Goal: Task Accomplishment & Management: Use online tool/utility

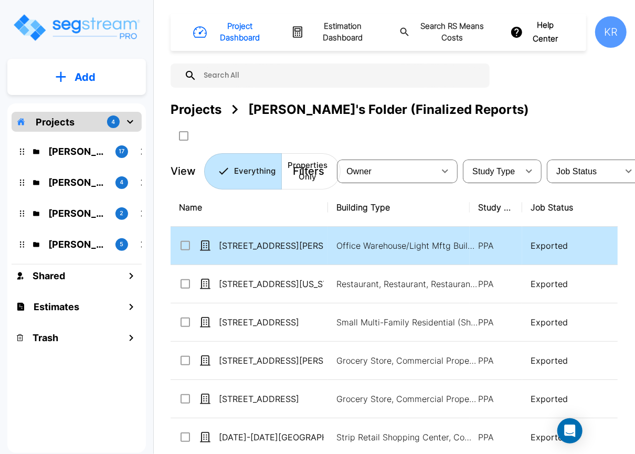
click at [548, 246] on p "Exported" at bounding box center [592, 245] width 125 height 13
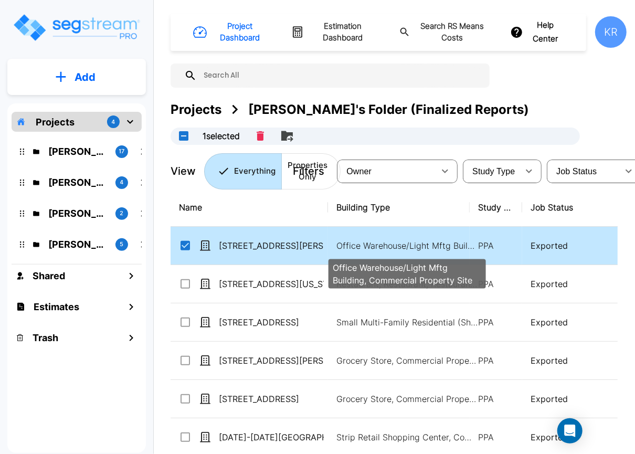
click at [379, 239] on p "Office Warehouse/Light Mftg Building, Commercial Property Site" at bounding box center [407, 245] width 142 height 13
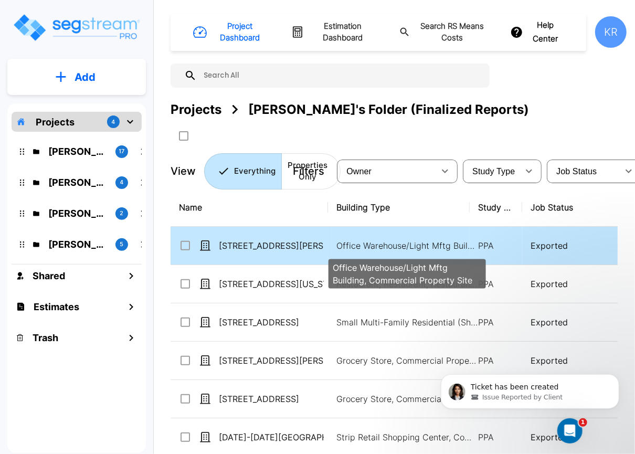
click at [379, 239] on p "Office Warehouse/Light Mftg Building, Commercial Property Site" at bounding box center [407, 245] width 142 height 13
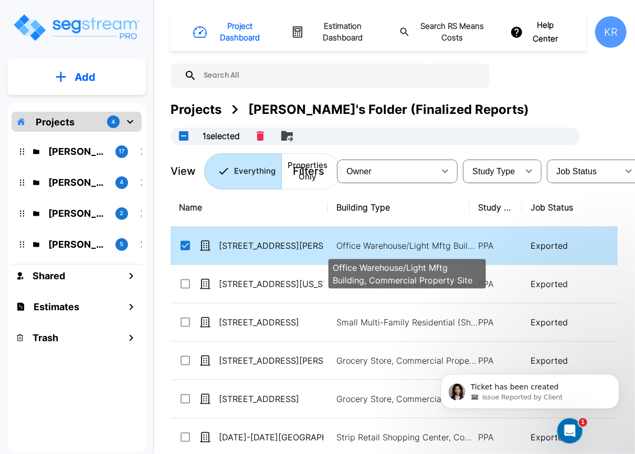
click at [379, 239] on p "Office Warehouse/Light Mftg Building, Commercial Property Site" at bounding box center [407, 245] width 142 height 13
checkbox input "false"
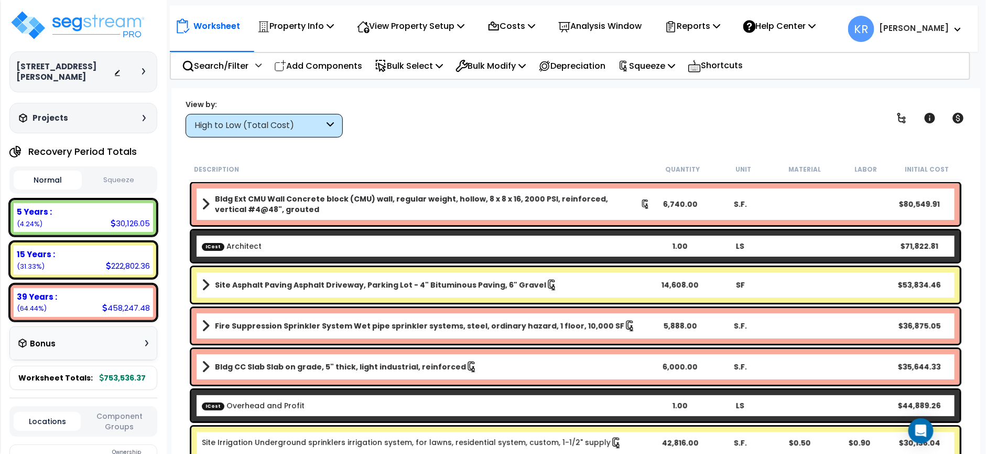
click at [48, 113] on h3 "Projects" at bounding box center [51, 118] width 36 height 10
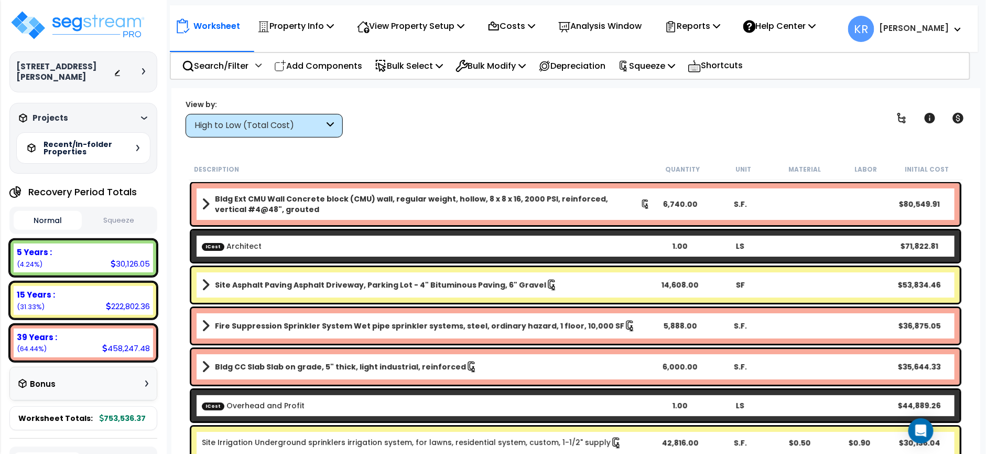
click at [61, 141] on h5 "Recent/In-folder Properties" at bounding box center [80, 148] width 73 height 15
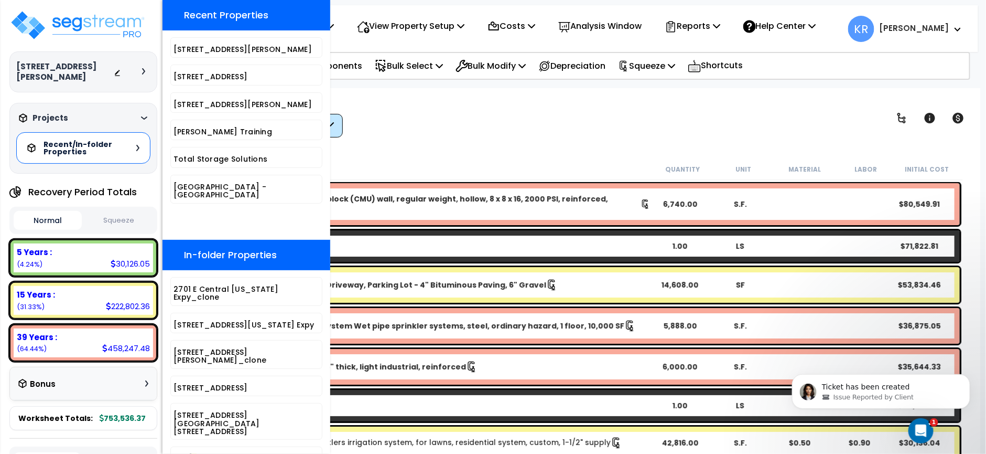
click at [240, 20] on h4 "Recent Properties" at bounding box center [226, 15] width 84 height 10
click at [517, 109] on div "View by: High to Low (Total Cost) High to Low (Total Cost)" at bounding box center [576, 118] width 788 height 39
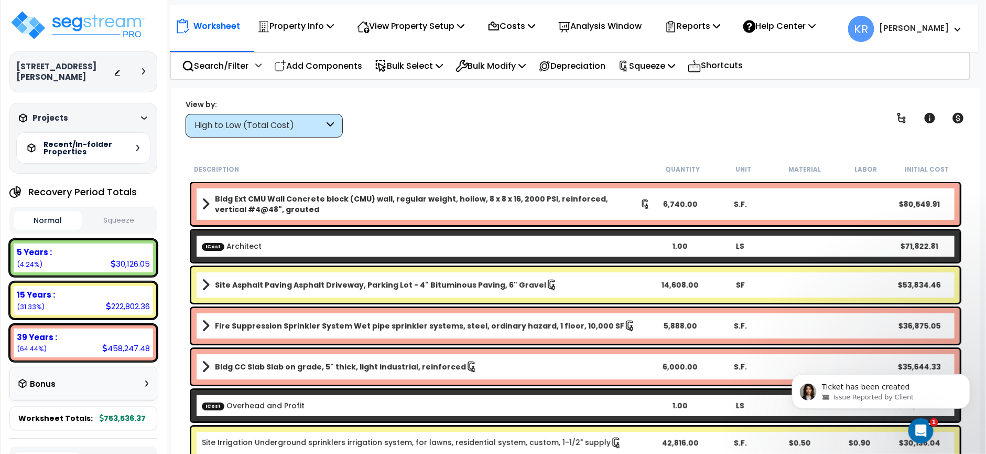
click at [515, 120] on div "View by: High to Low (Total Cost) High to Low (Total Cost)" at bounding box center [576, 118] width 788 height 39
click at [60, 64] on h3 "[STREET_ADDRESS][PERSON_NAME]" at bounding box center [65, 71] width 98 height 21
click at [486, 113] on div "View by: High to Low (Total Cost) High to Low (Total Cost)" at bounding box center [576, 118] width 788 height 39
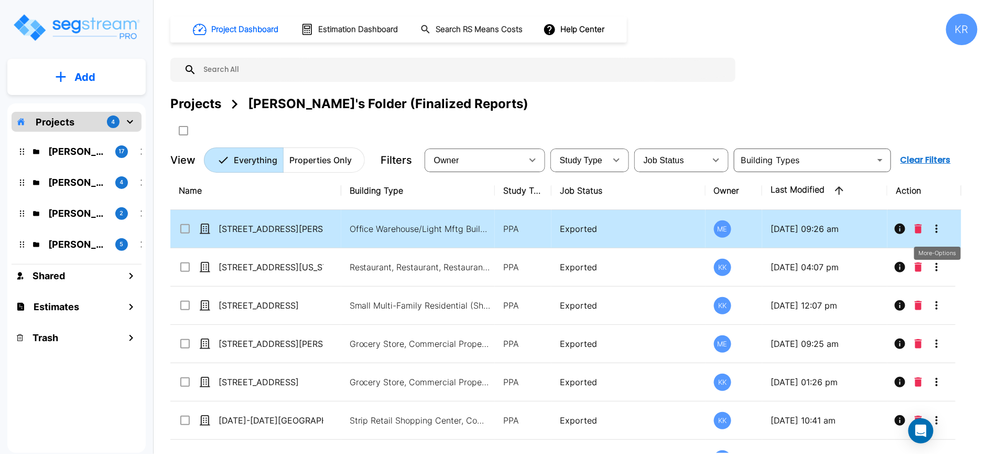
click at [939, 227] on icon "More-Options" at bounding box center [937, 228] width 13 height 13
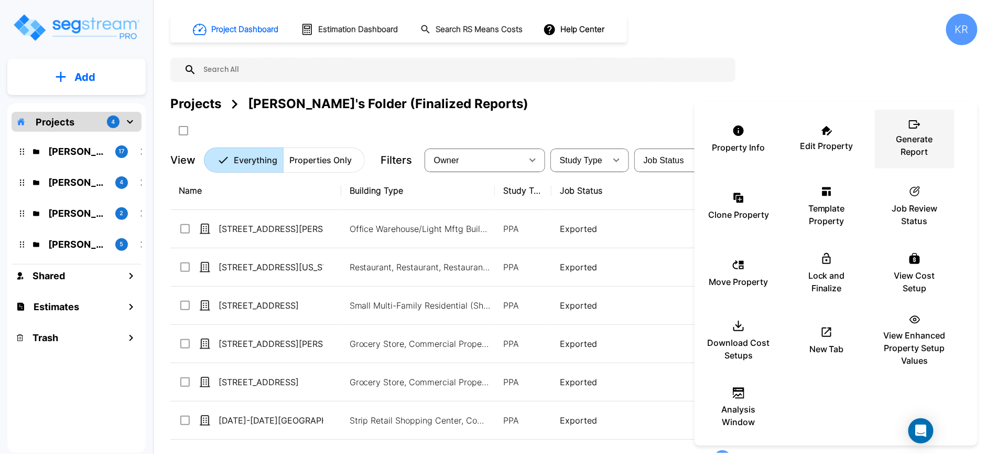
click at [919, 130] on div "Generate Report" at bounding box center [915, 139] width 63 height 52
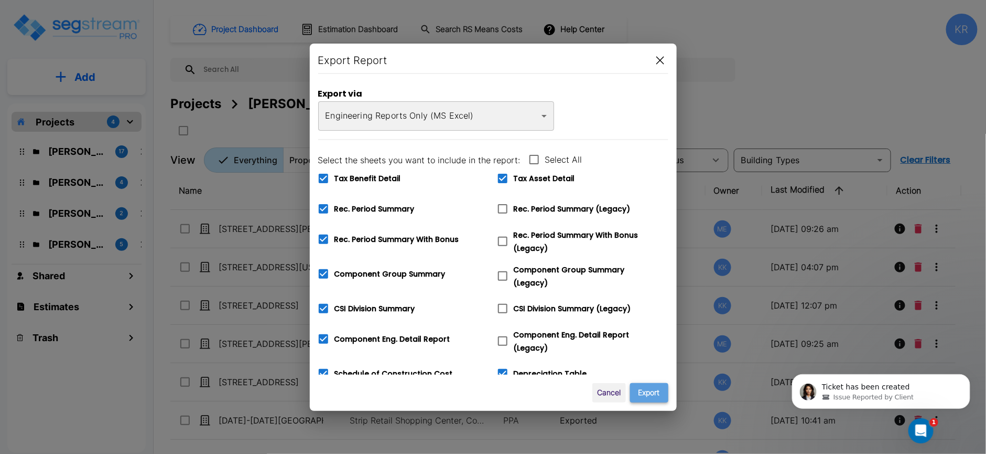
click at [655, 393] on button "Export" at bounding box center [649, 392] width 38 height 19
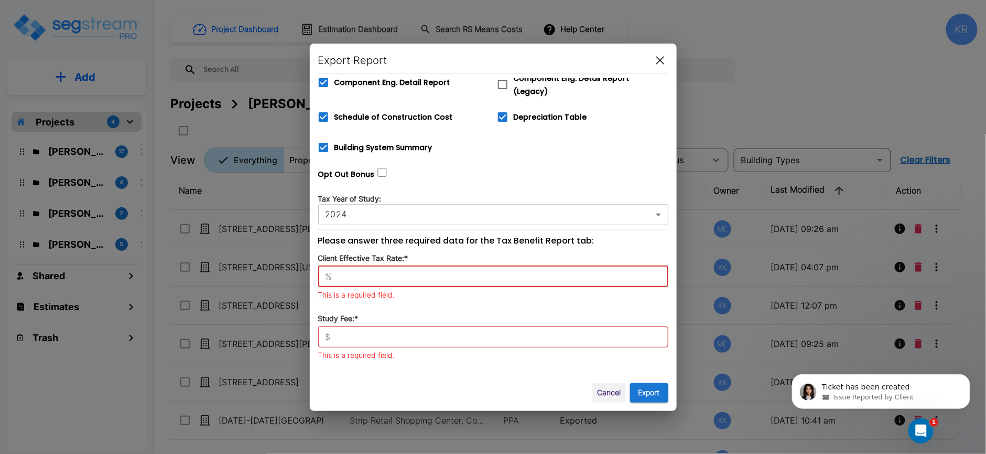
click at [366, 271] on input "text" at bounding box center [503, 276] width 332 height 10
type input "42"
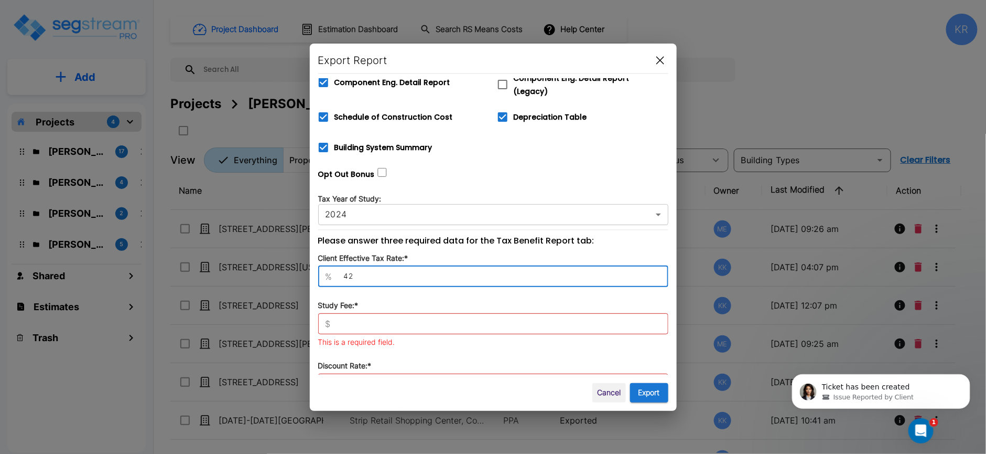
click at [348, 318] on input "text" at bounding box center [502, 323] width 334 height 10
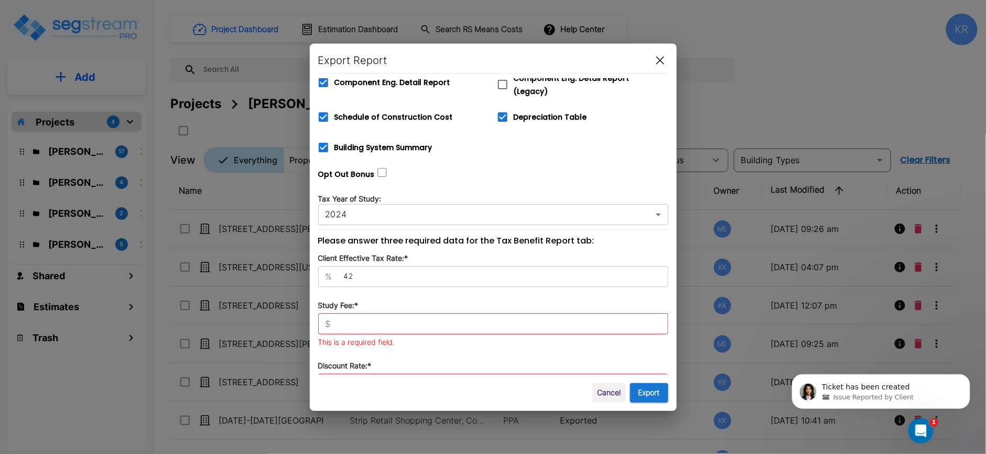
scroll to position [283, 0]
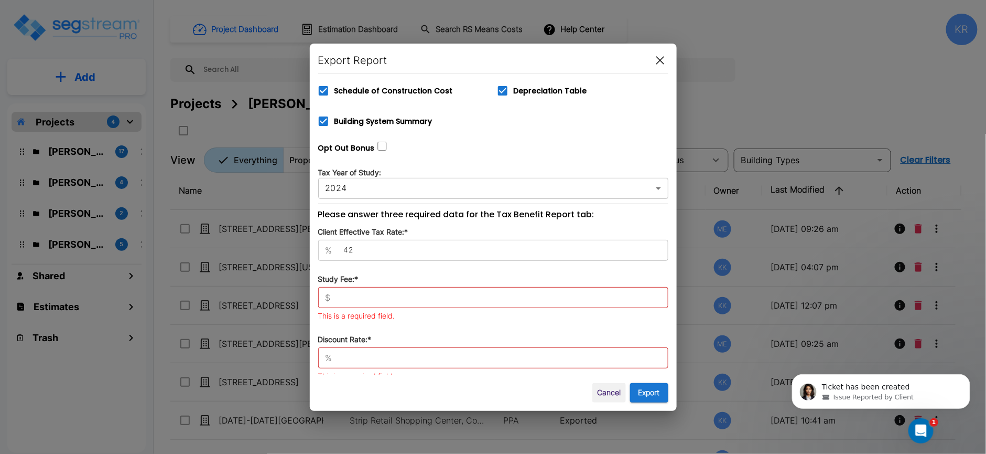
click at [366, 352] on input "text" at bounding box center [503, 357] width 332 height 10
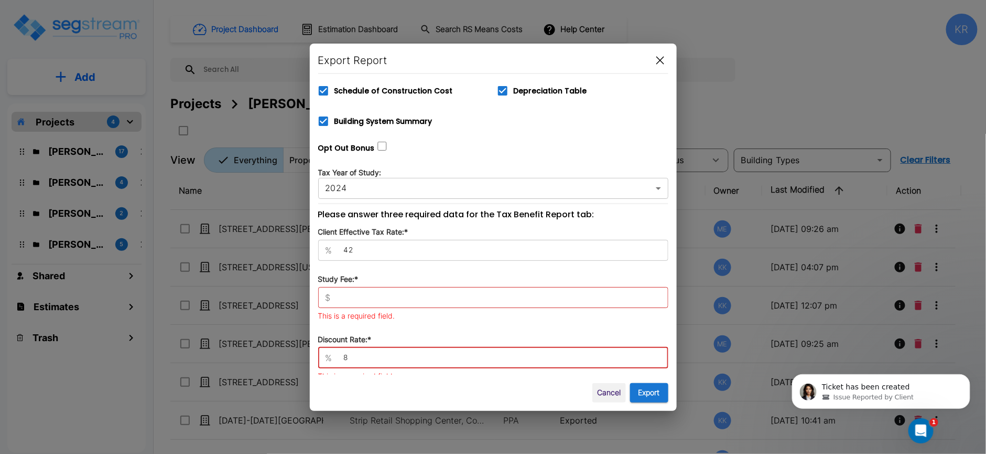
scroll to position [270, 0]
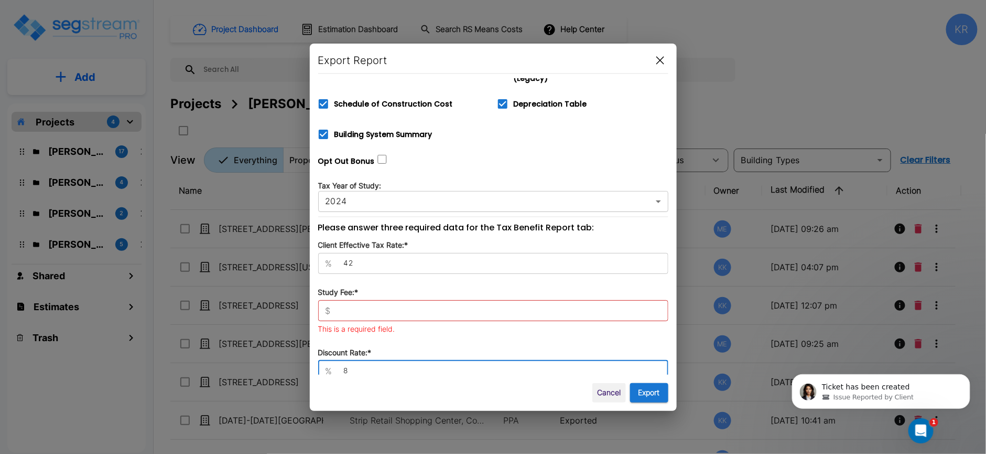
type input "8"
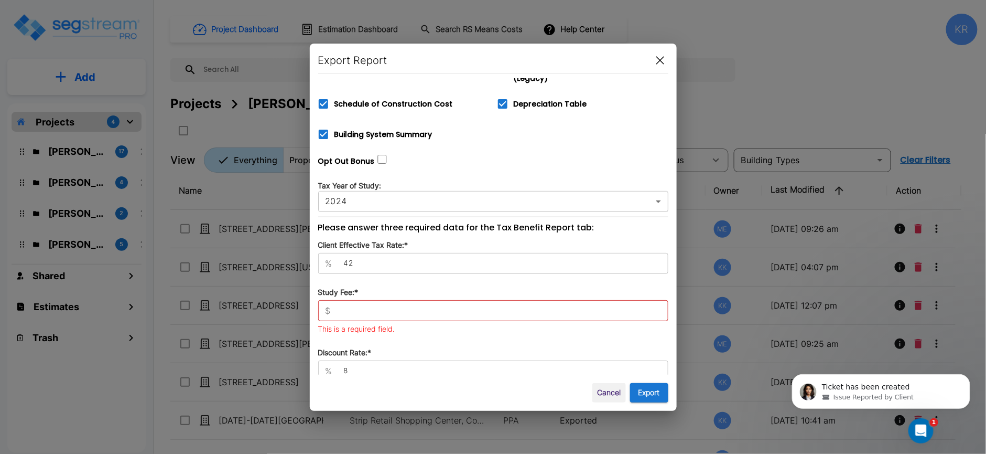
click at [360, 300] on div "$ ​" at bounding box center [493, 310] width 350 height 21
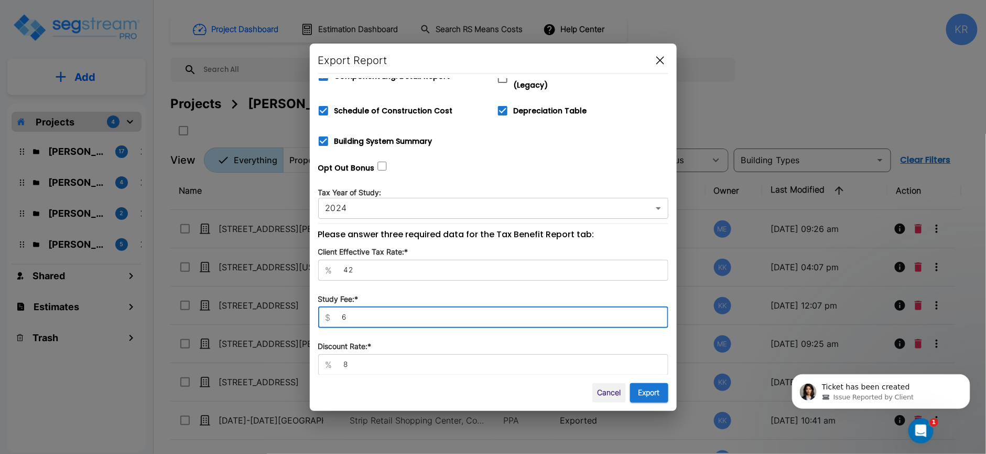
scroll to position [256, 0]
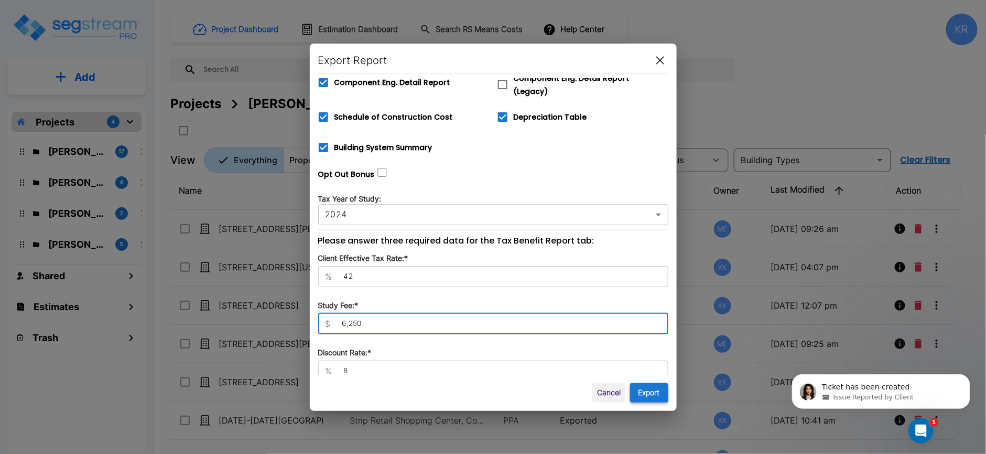
type input "6,250"
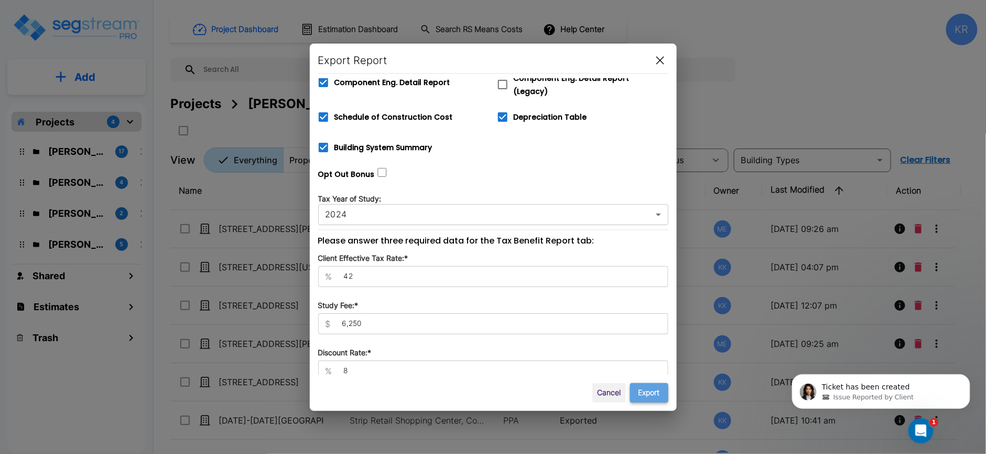
click at [649, 392] on button "Export" at bounding box center [649, 392] width 38 height 19
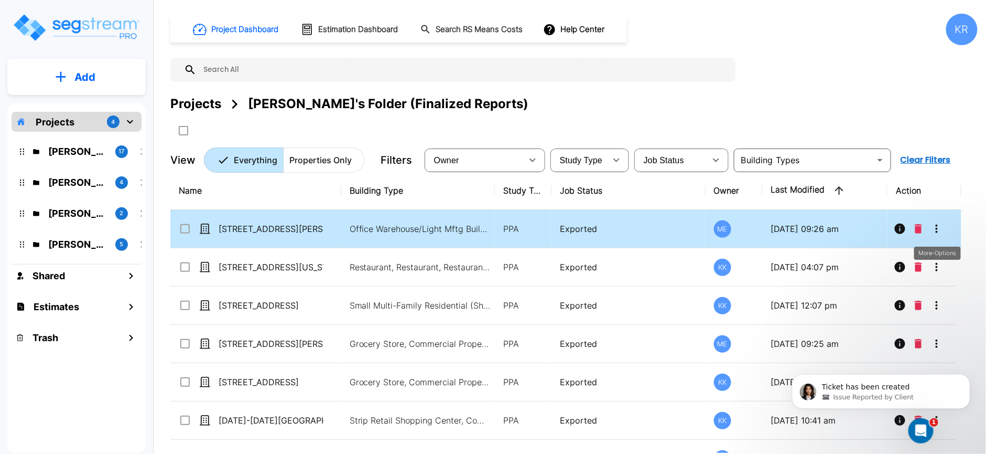
click at [937, 230] on icon "More-Options" at bounding box center [937, 228] width 13 height 13
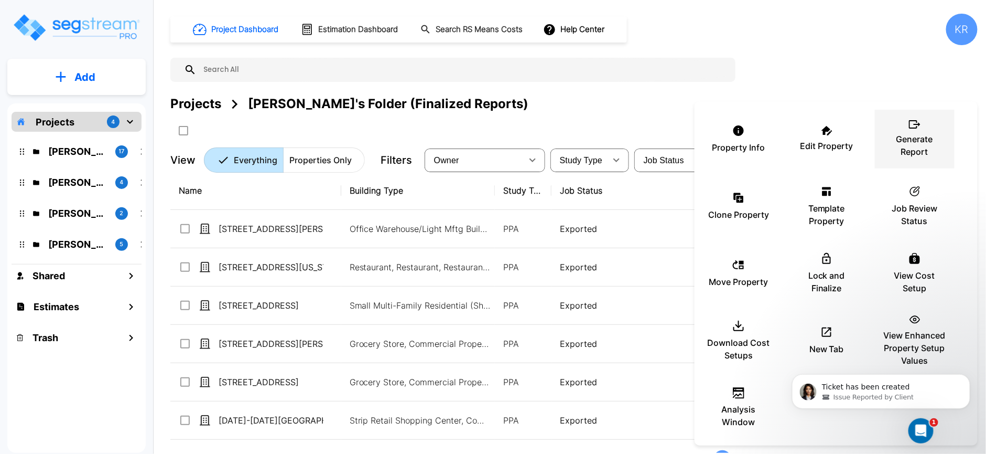
click at [920, 146] on p "Generate Report" at bounding box center [915, 145] width 63 height 25
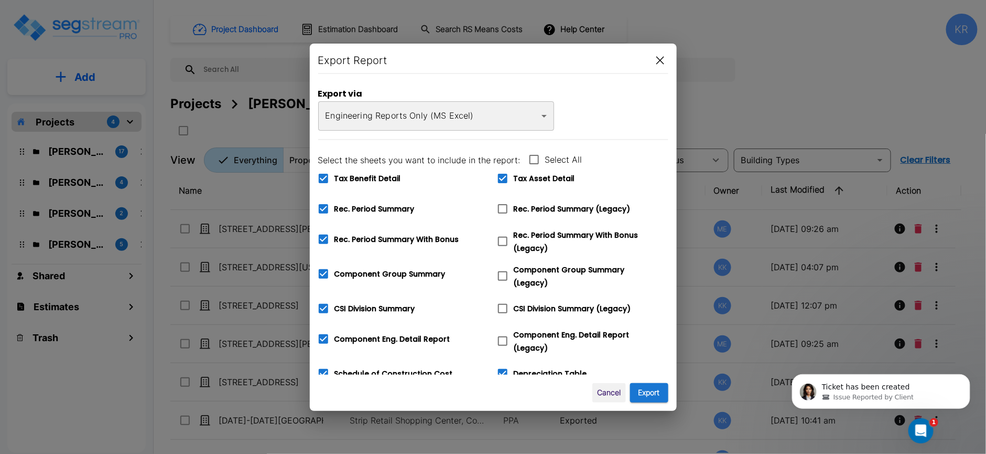
click at [503, 176] on icon at bounding box center [502, 178] width 9 height 9
click at [502, 176] on input "Tax Asset Detail" at bounding box center [497, 171] width 10 height 9
checkbox input "false"
click at [325, 175] on icon at bounding box center [323, 178] width 9 height 9
click at [323, 175] on input "Tax Benefit Detail" at bounding box center [318, 171] width 10 height 9
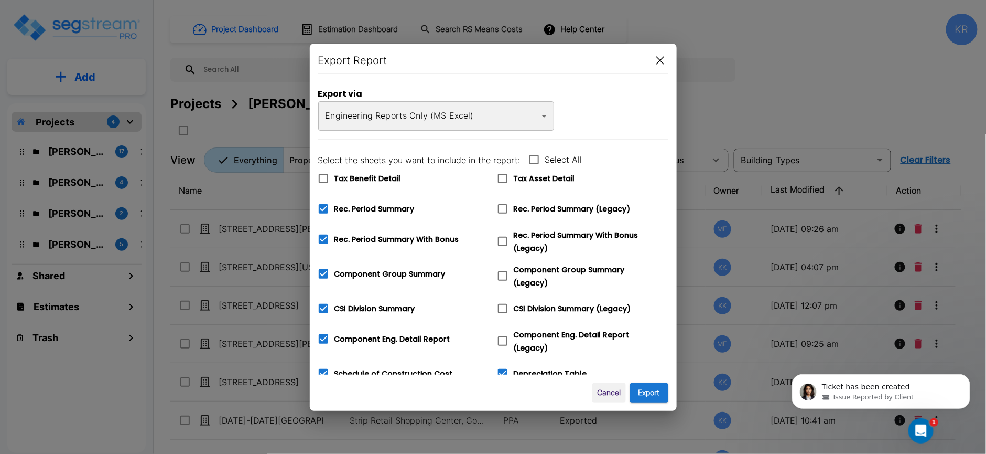
checkbox input "true"
click at [505, 209] on icon at bounding box center [503, 208] width 13 height 13
click at [502, 207] on input "Rec. Period Summary (Legacy)" at bounding box center [497, 202] width 10 height 9
checkbox input "true"
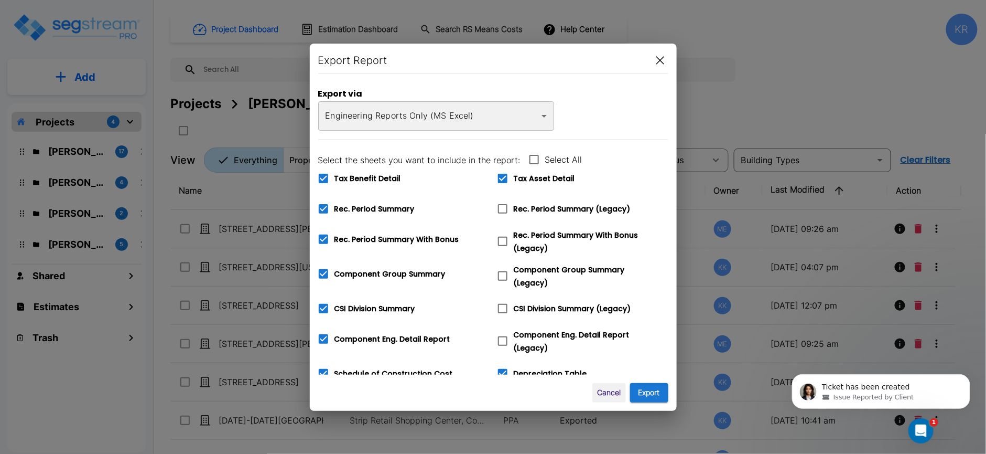
checkbox input "false"
click at [504, 245] on icon at bounding box center [503, 241] width 13 height 13
click at [502, 239] on input "Rec. Period Summary With Bonus (Legacy)" at bounding box center [497, 234] width 10 height 9
checkbox input "true"
checkbox input "false"
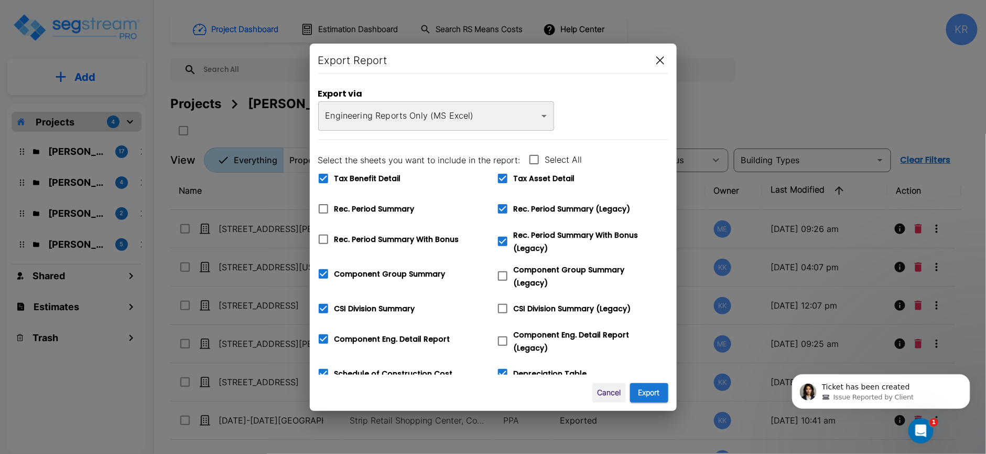
click at [504, 274] on icon at bounding box center [503, 276] width 13 height 13
click at [502, 274] on input "Component Group Summary (Legacy)" at bounding box center [497, 269] width 10 height 9
checkbox input "true"
checkbox input "false"
click at [503, 305] on icon at bounding box center [503, 308] width 13 height 13
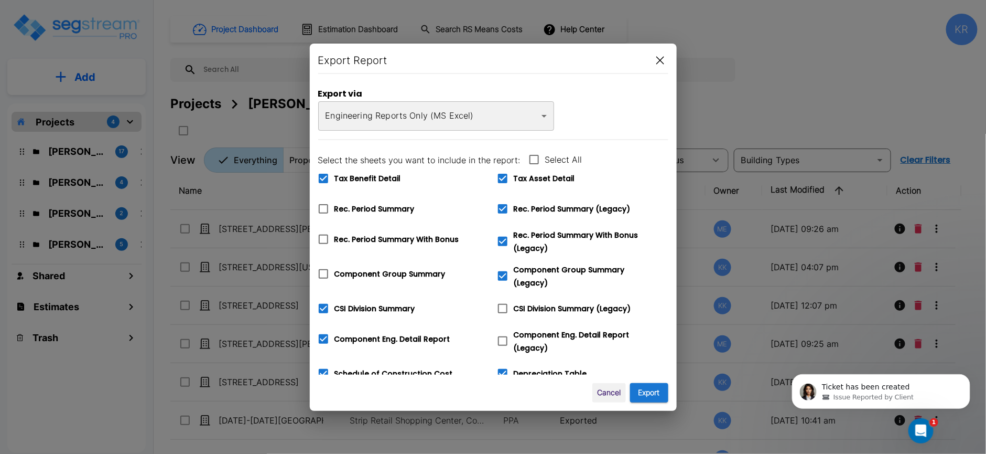
click at [502, 305] on input "CSI Division Summary (Legacy)" at bounding box center [497, 301] width 10 height 9
checkbox input "true"
checkbox input "false"
click at [502, 335] on icon at bounding box center [503, 341] width 13 height 13
click at [502, 335] on input "Component Eng. Detail Report (Legacy)" at bounding box center [497, 334] width 10 height 9
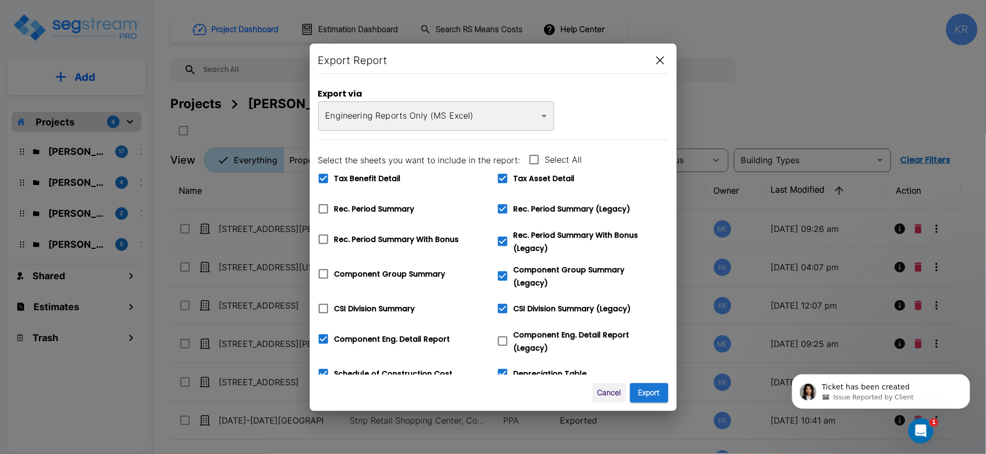
checkbox input "true"
checkbox input "false"
click at [326, 367] on icon at bounding box center [323, 373] width 13 height 13
click at [323, 367] on input "Schedule of Construction Cost" at bounding box center [318, 366] width 10 height 9
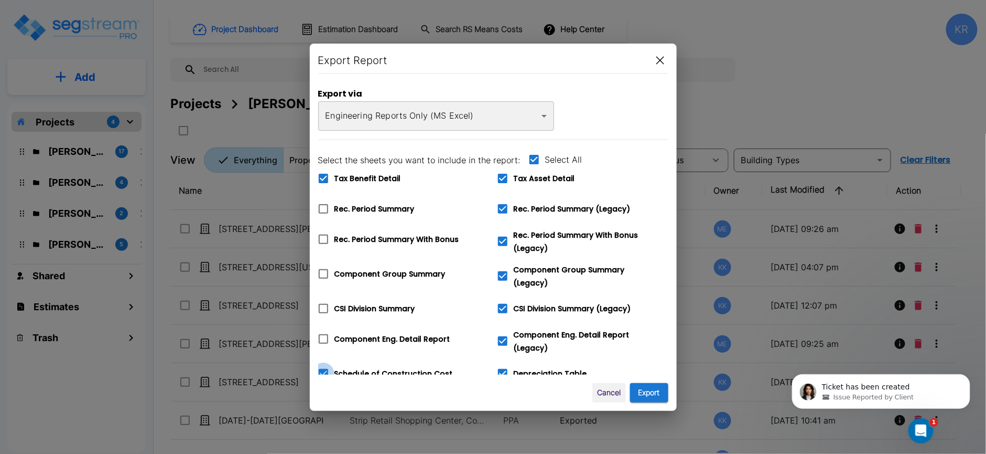
checkbox input "false"
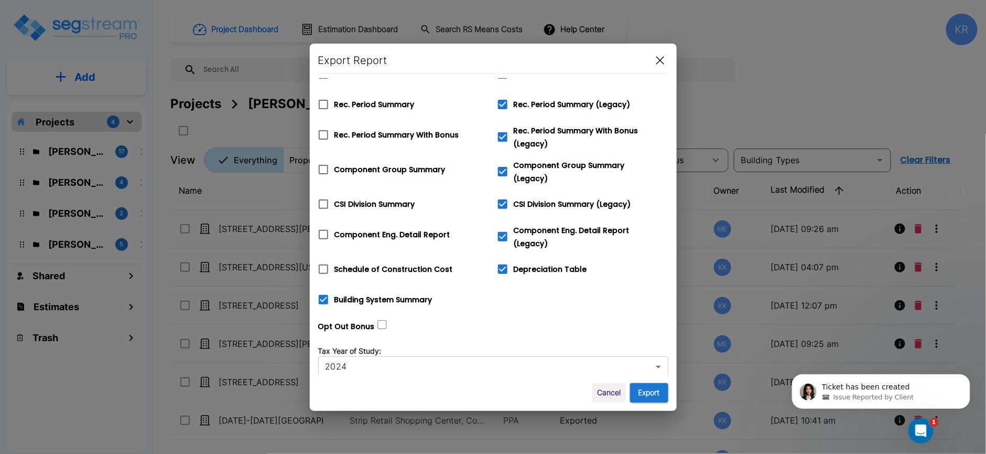
scroll to position [0, 0]
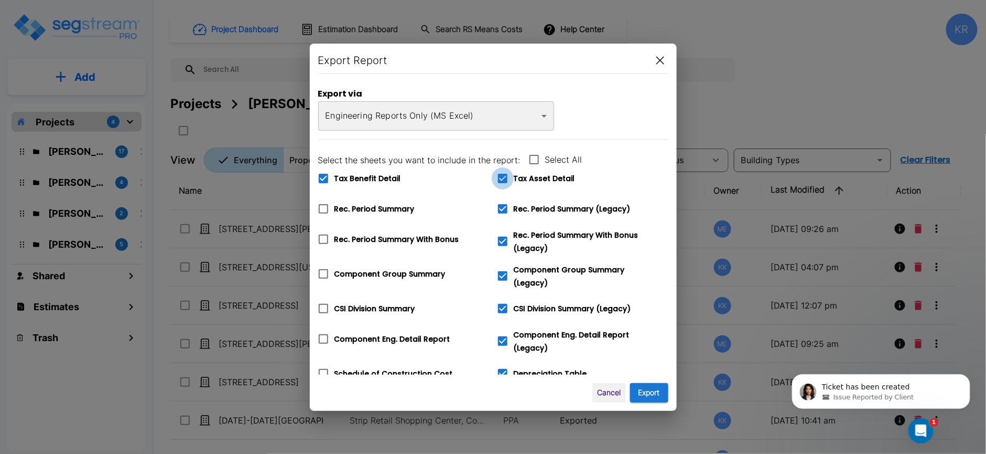
click at [506, 174] on icon at bounding box center [502, 178] width 9 height 9
click at [502, 173] on input "Tax Asset Detail" at bounding box center [497, 171] width 10 height 9
checkbox input "false"
click at [323, 176] on icon at bounding box center [323, 178] width 9 height 9
click at [323, 176] on input "Tax Benefit Detail" at bounding box center [318, 171] width 10 height 9
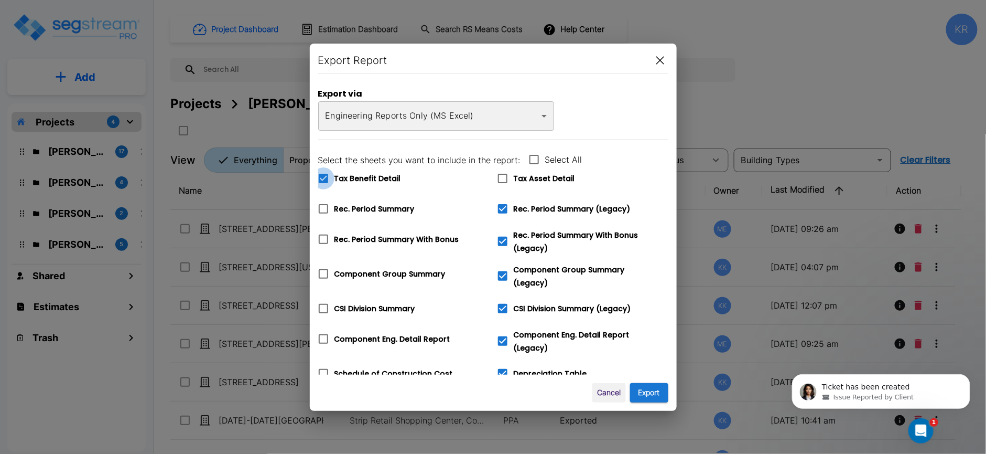
checkbox input "false"
click at [656, 393] on button "Export" at bounding box center [649, 392] width 38 height 19
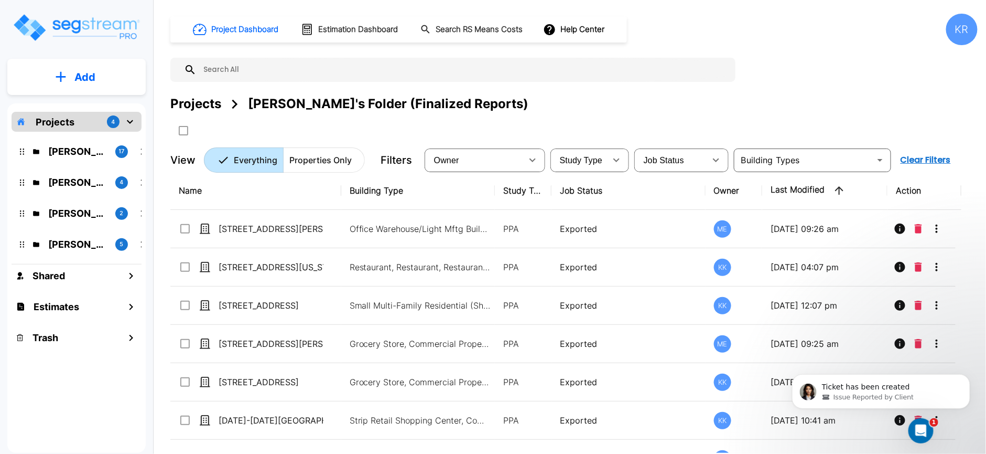
click at [871, 74] on div "Project Dashboard Estimation Dashboard Search RS Means Costs Help Center KR Pro…" at bounding box center [574, 93] width 808 height 159
drag, startPoint x: 963, startPoint y: 40, endPoint x: 961, endPoint y: 30, distance: 9.6
click at [963, 47] on div "Project Dashboard Estimation Dashboard Search RS Means Costs Help Center KR Pro…" at bounding box center [574, 93] width 808 height 159
click at [963, 31] on div "KR" at bounding box center [962, 29] width 31 height 31
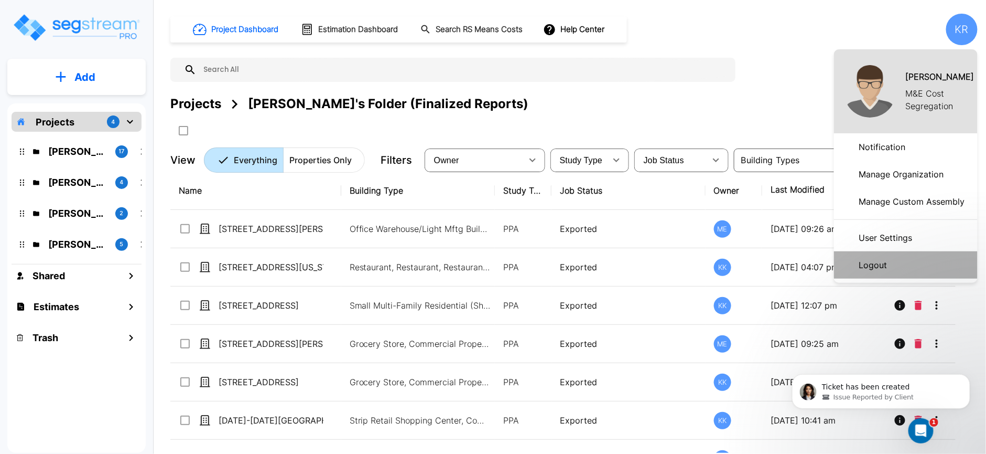
click at [882, 264] on p "Logout" at bounding box center [873, 264] width 37 height 21
